Goal: Task Accomplishment & Management: Use online tool/utility

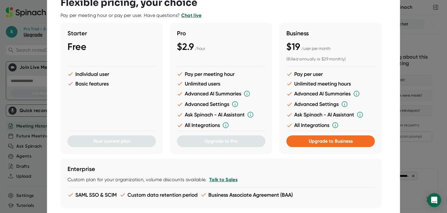
click at [21, 178] on div at bounding box center [223, 106] width 447 height 213
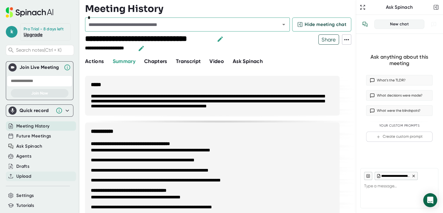
click at [21, 177] on span "Upload" at bounding box center [23, 176] width 15 height 7
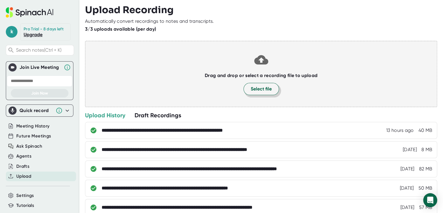
click at [254, 88] on span "Select file" at bounding box center [261, 88] width 21 height 7
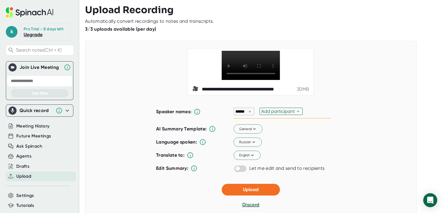
click at [248, 114] on div "×" at bounding box center [249, 112] width 5 height 6
click at [239, 144] on span "Russian" at bounding box center [247, 141] width 17 height 5
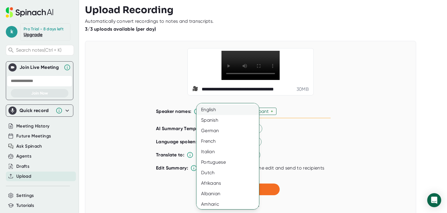
click at [220, 109] on div "English" at bounding box center [230, 109] width 67 height 10
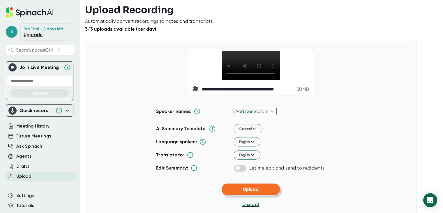
click at [243, 192] on span "Upload" at bounding box center [251, 189] width 16 height 6
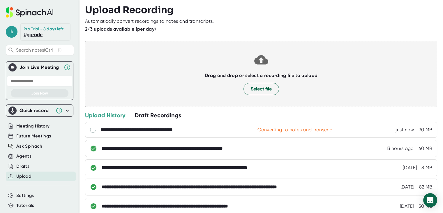
click at [31, 174] on span "Upload" at bounding box center [23, 176] width 15 height 7
click at [266, 86] on span "Select file" at bounding box center [261, 88] width 21 height 7
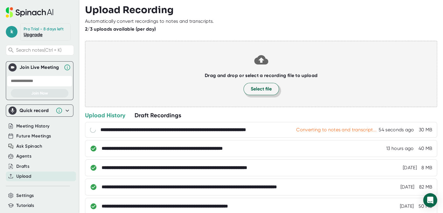
click at [271, 88] on button "Select file" at bounding box center [261, 89] width 36 height 12
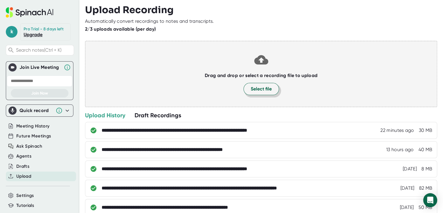
click at [258, 87] on span "Select file" at bounding box center [261, 88] width 21 height 7
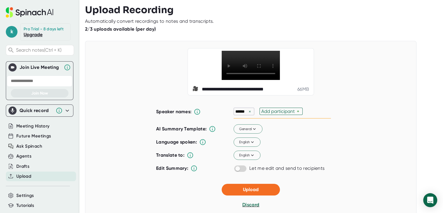
click at [248, 114] on div "×" at bounding box center [249, 112] width 5 height 6
click at [248, 192] on span "Upload" at bounding box center [251, 189] width 16 height 6
